Goal: Transaction & Acquisition: Purchase product/service

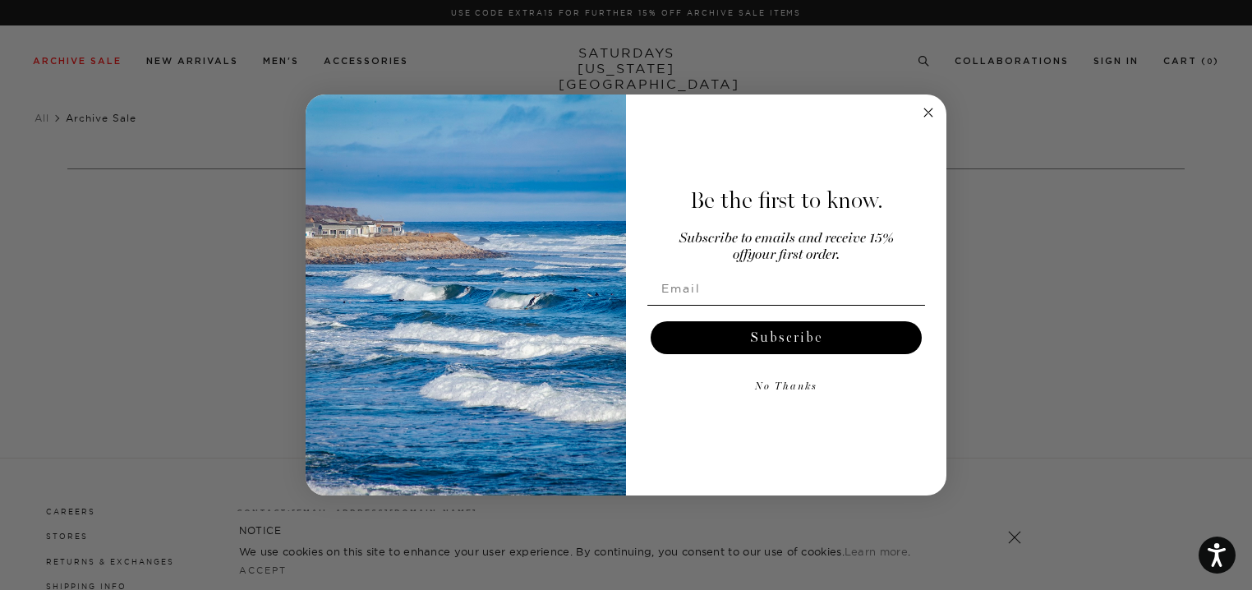
click at [919, 113] on circle "Close dialog" at bounding box center [928, 113] width 19 height 19
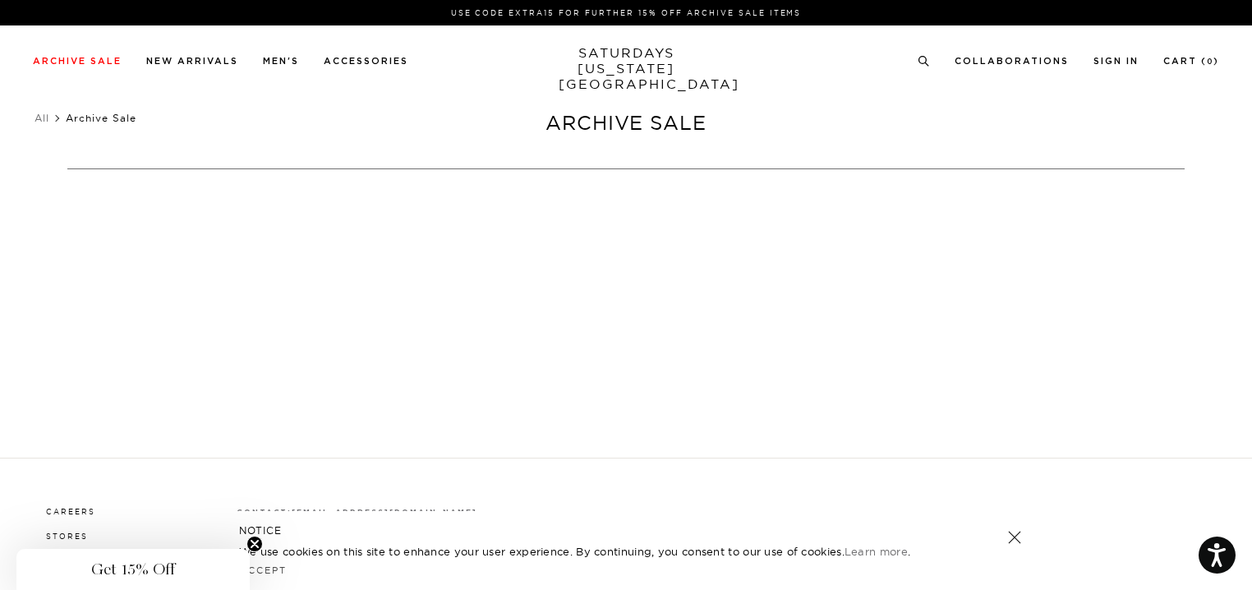
click at [639, 129] on div "All Archive Sale Clear All Filters (0)" at bounding box center [626, 118] width 1183 height 23
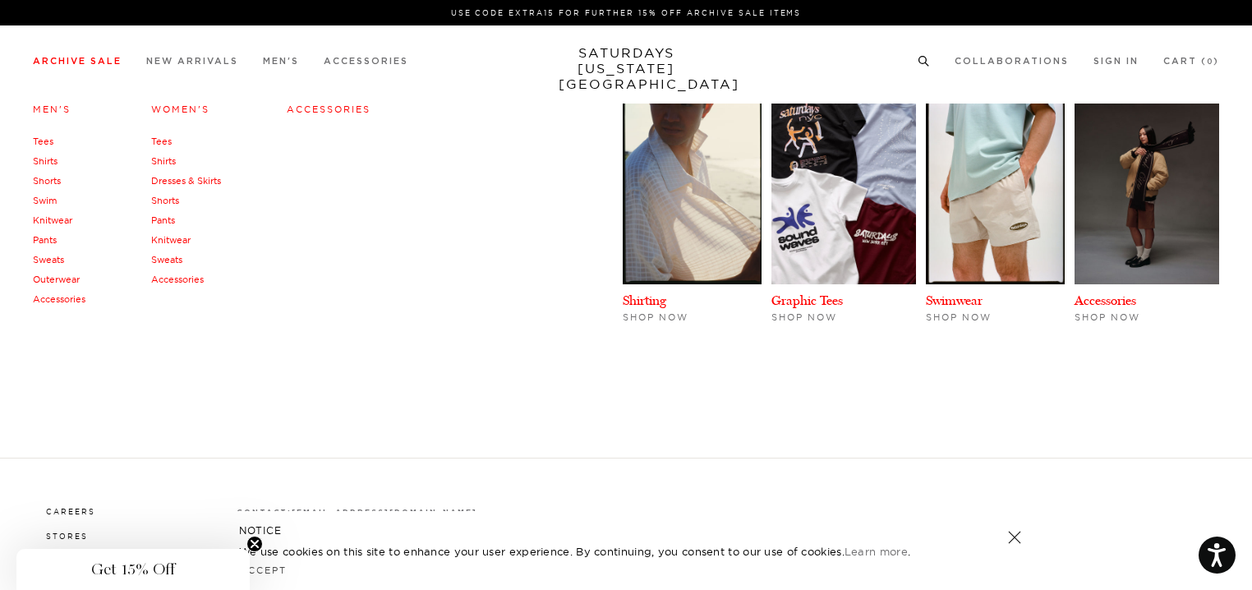
click at [95, 57] on link "Archive Sale" at bounding box center [77, 61] width 89 height 9
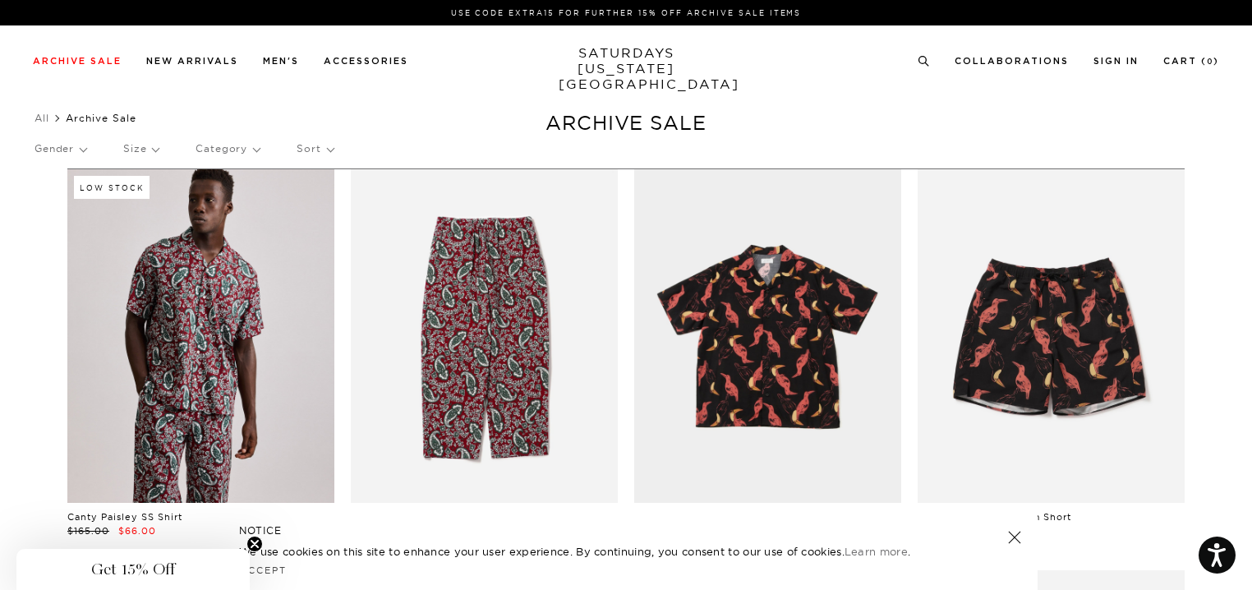
click at [1016, 536] on link at bounding box center [1014, 537] width 23 height 23
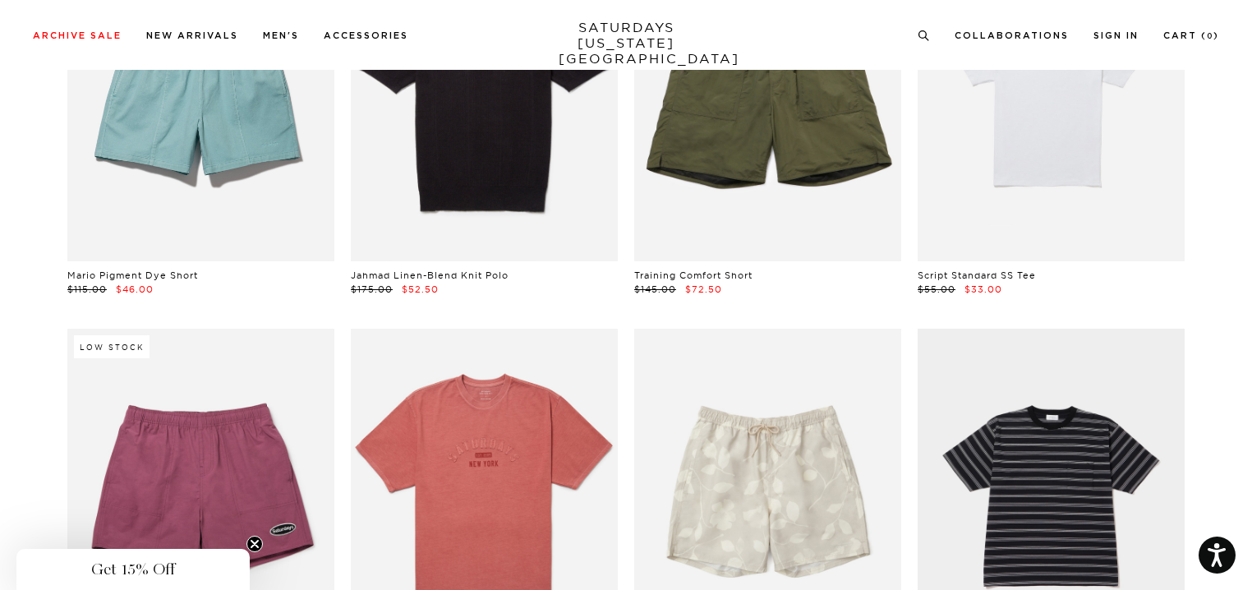
scroll to position [3779, 0]
